Goal: Find specific page/section: Find specific page/section

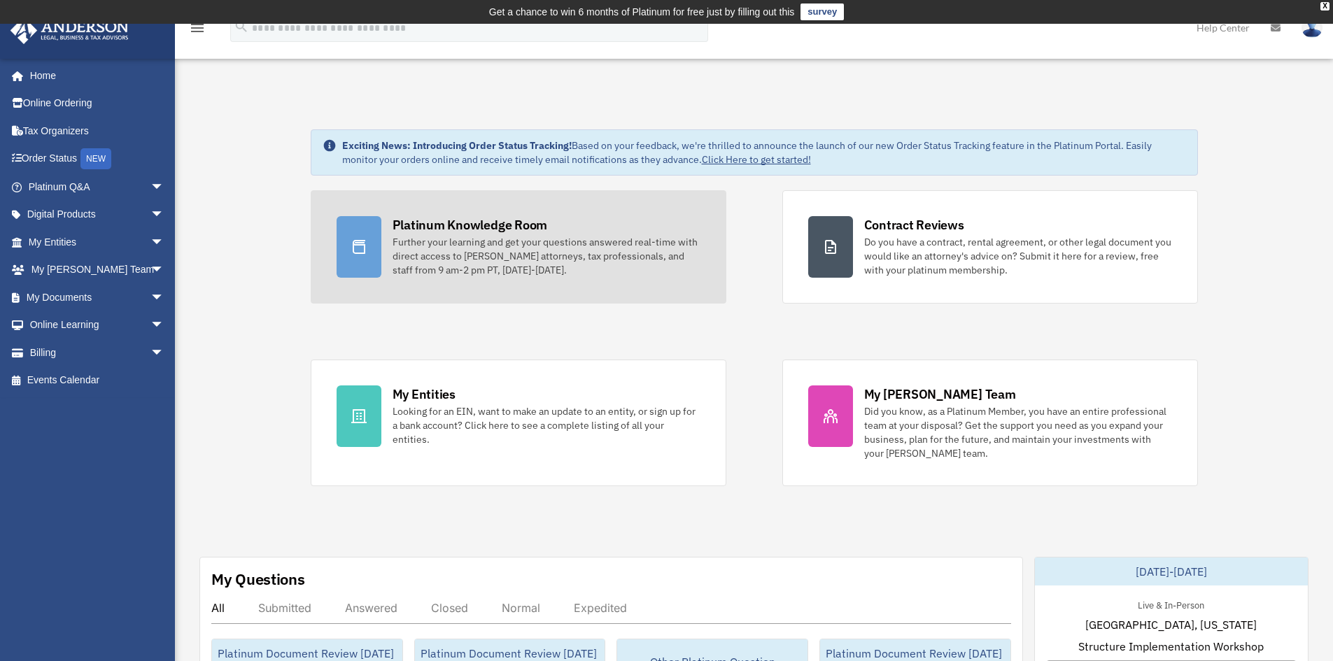
click at [418, 230] on div "Platinum Knowledge Room" at bounding box center [470, 224] width 155 height 17
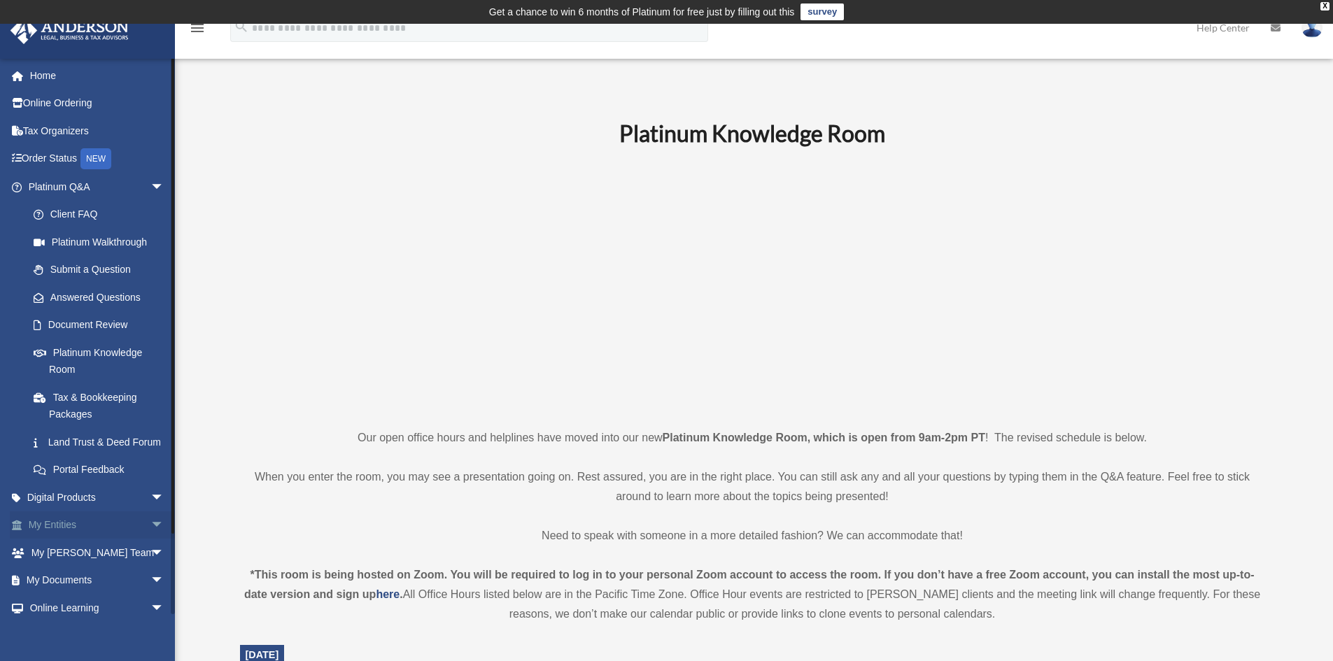
click at [150, 540] on span "arrow_drop_down" at bounding box center [164, 526] width 28 height 29
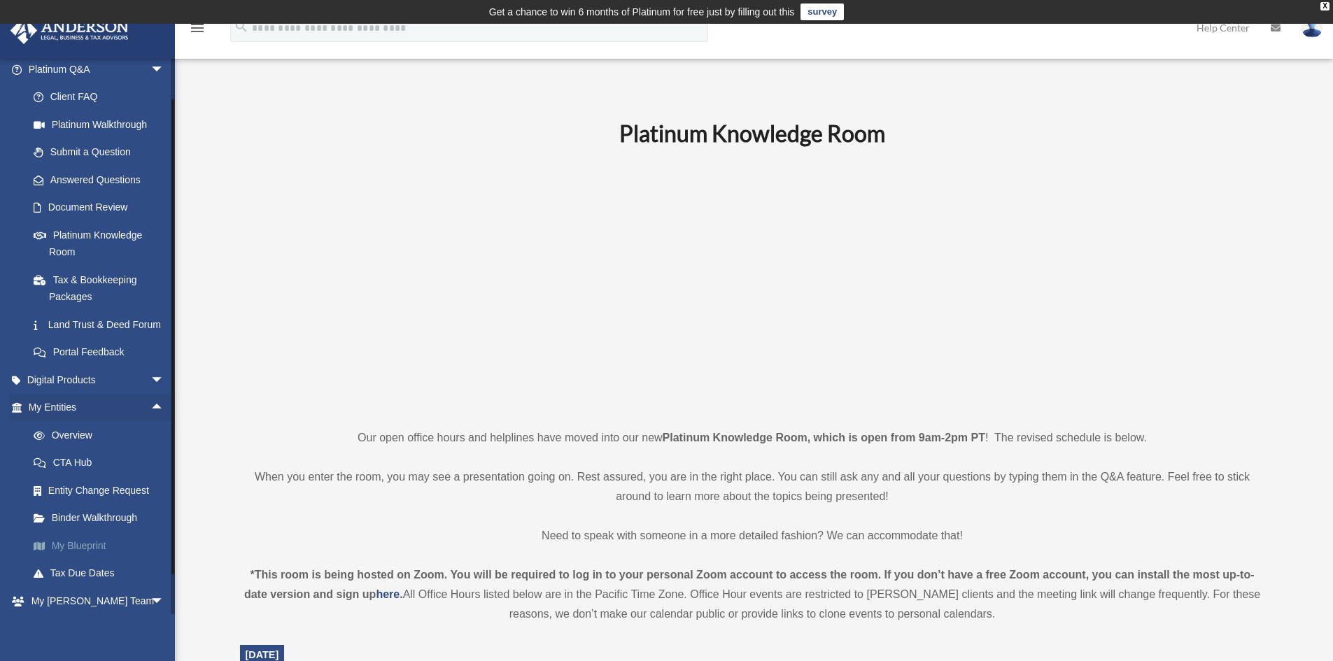
scroll to position [140, 0]
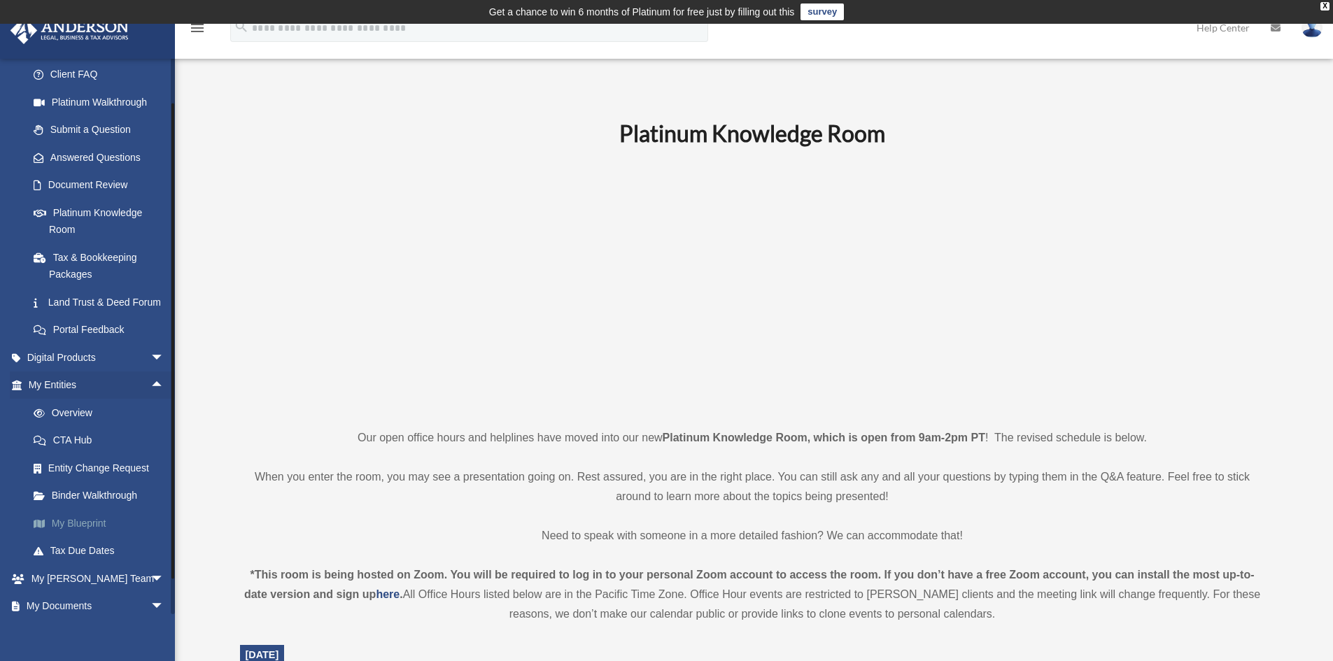
click at [96, 537] on link "My Blueprint" at bounding box center [103, 523] width 166 height 28
